Goal: Navigation & Orientation: Find specific page/section

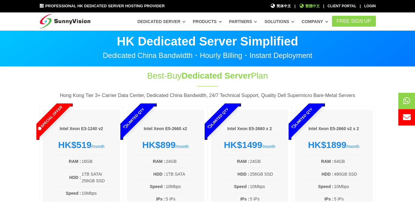
click at [302, 5] on icon at bounding box center [301, 6] width 5 height 4
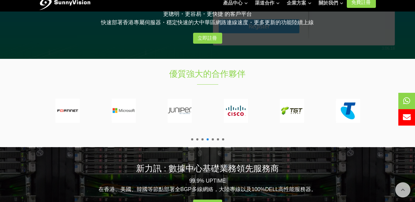
scroll to position [667, 0]
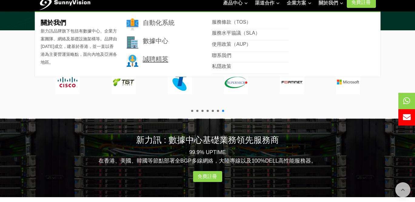
click at [158, 57] on link "誠聘精英" at bounding box center [155, 58] width 25 height 7
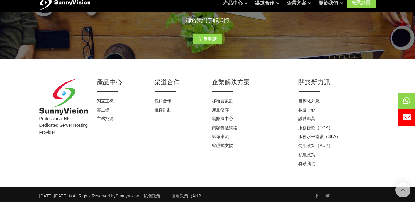
scroll to position [189, 0]
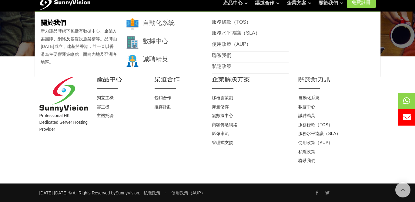
click at [156, 41] on link "數據中心" at bounding box center [155, 40] width 25 height 7
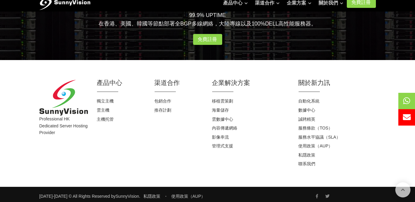
scroll to position [689, 0]
